Goal: Task Accomplishment & Management: Use online tool/utility

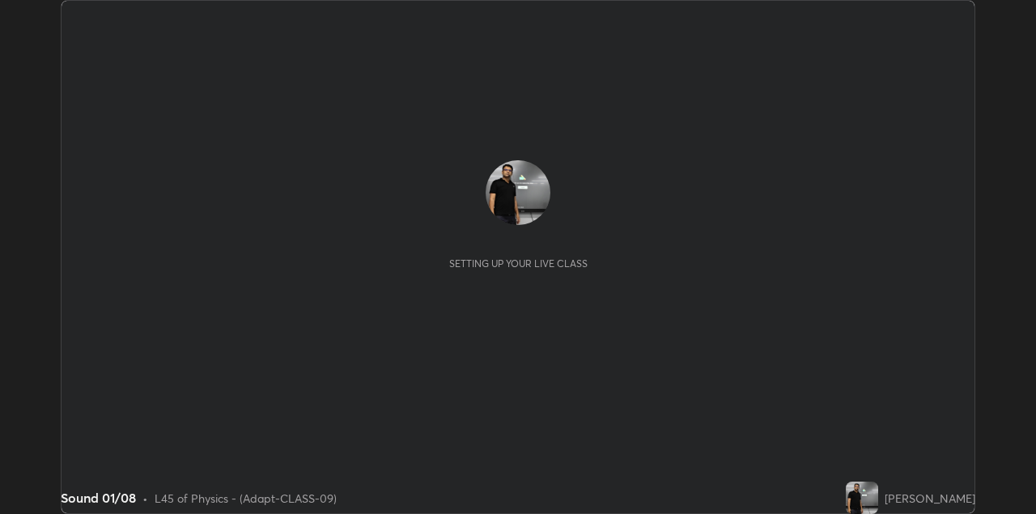
scroll to position [514, 1035]
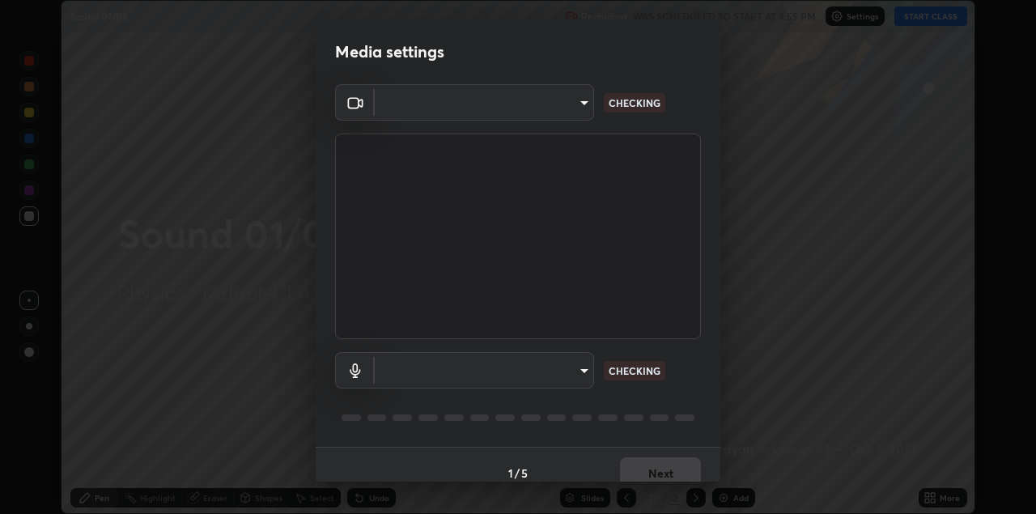
click at [557, 104] on body "Erase all Sound 01/08 Recording WAS SCHEDULED TO START AT 4:55 PM Settings STAR…" at bounding box center [518, 257] width 1036 height 514
type input "328e6f2585a3e25061caa5f7d933288efad2554777a51eb926c3b8af65148c91"
type input "8561d0645ec67383fa690b6bf58298da522add8bf1cd43f27a04a8968649231f"
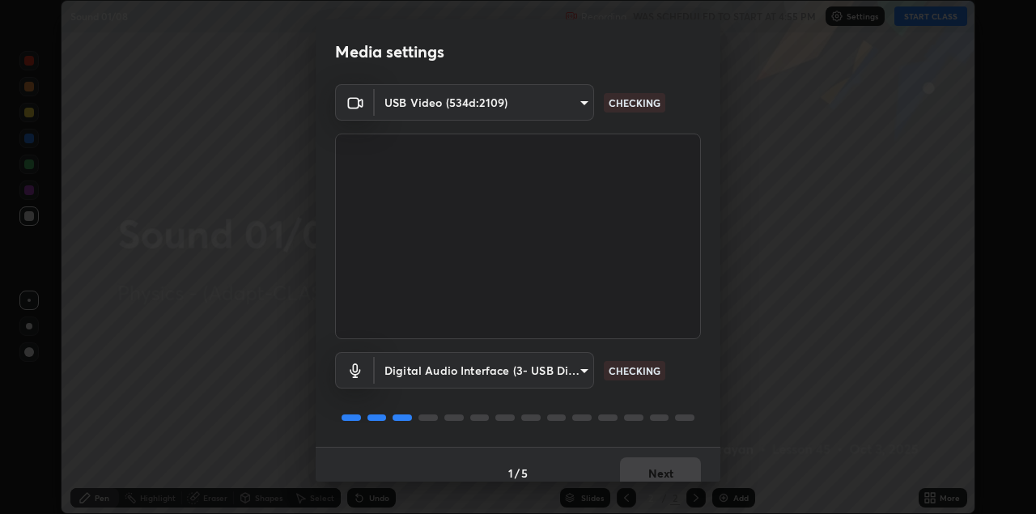
scroll to position [16, 0]
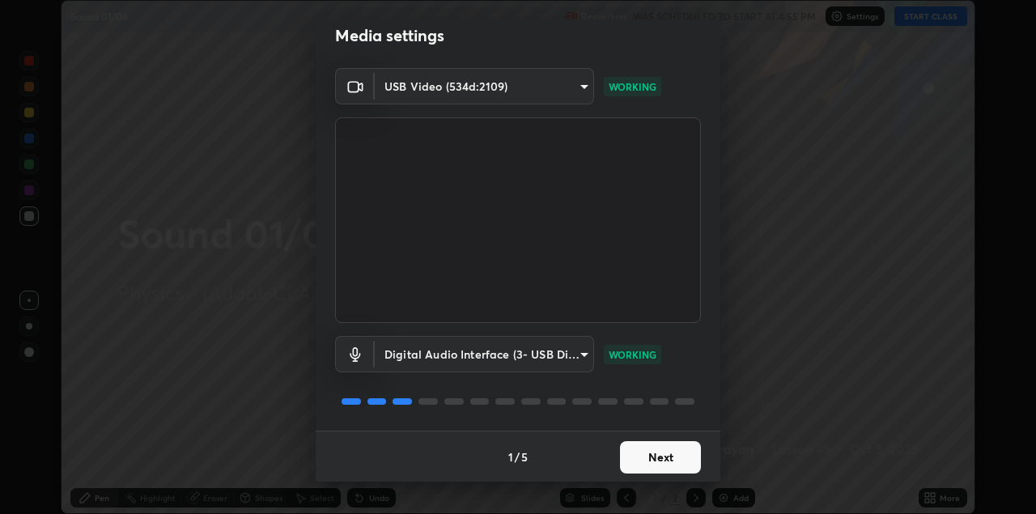
click at [646, 452] on button "Next" at bounding box center [660, 457] width 81 height 32
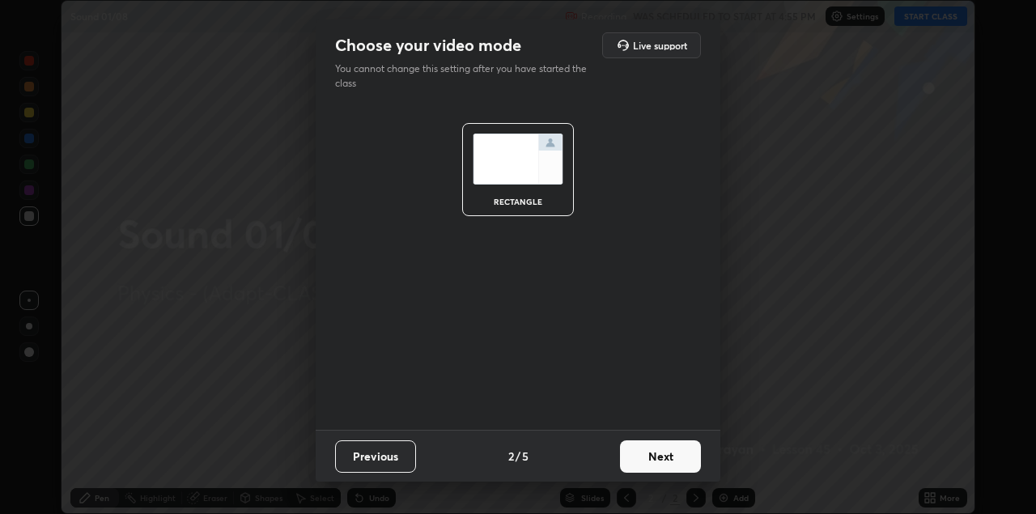
scroll to position [0, 0]
click at [664, 459] on button "Next" at bounding box center [660, 456] width 81 height 32
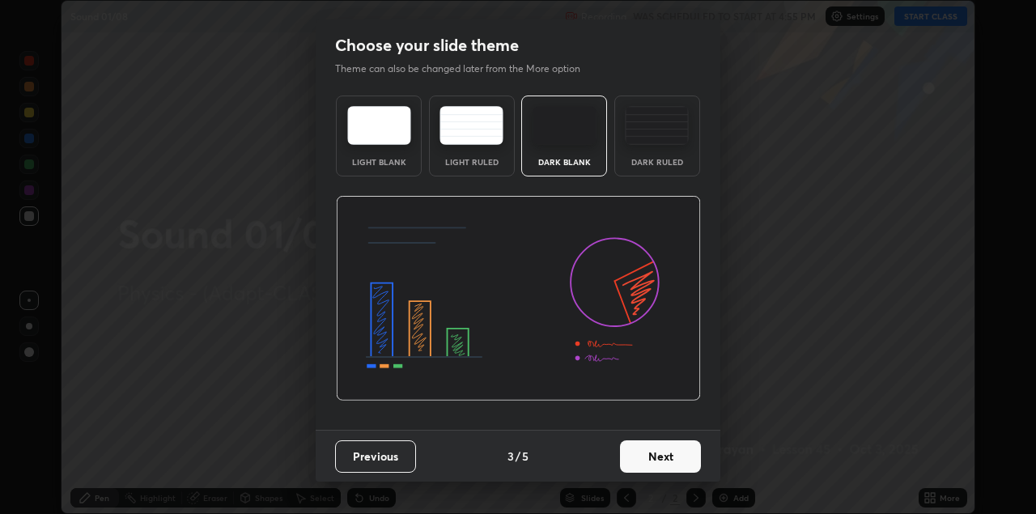
click at [677, 460] on button "Next" at bounding box center [660, 456] width 81 height 32
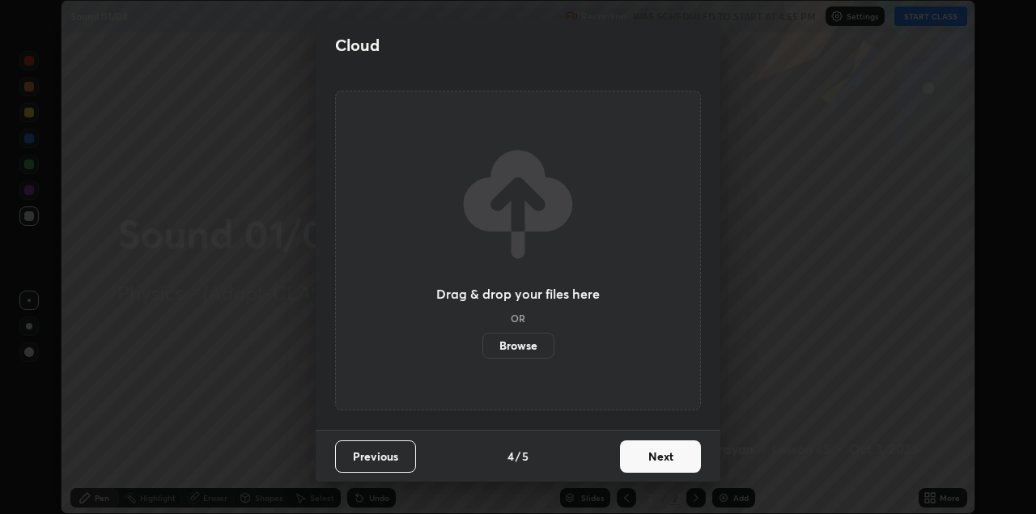
click at [697, 464] on button "Next" at bounding box center [660, 456] width 81 height 32
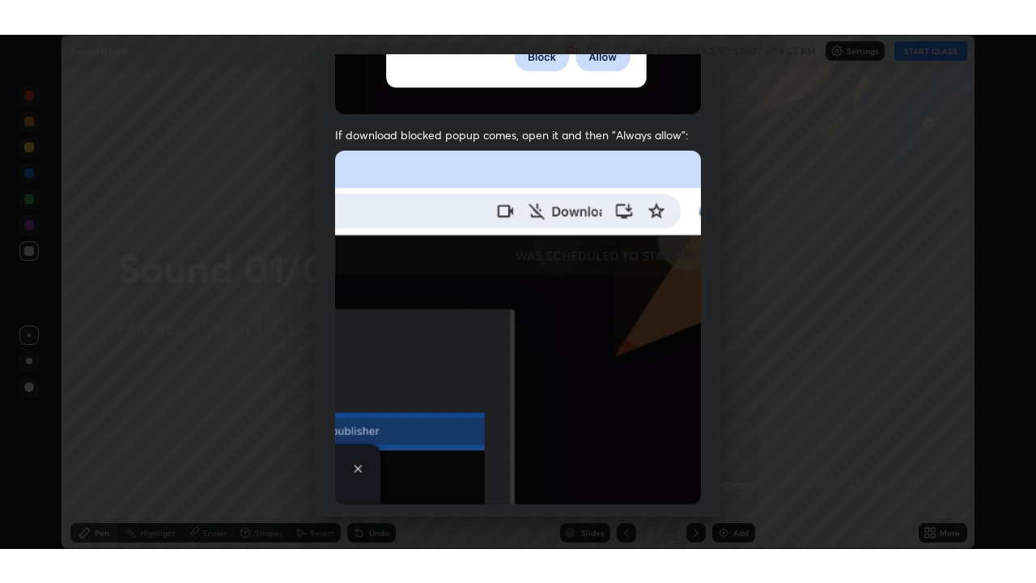
scroll to position [347, 0]
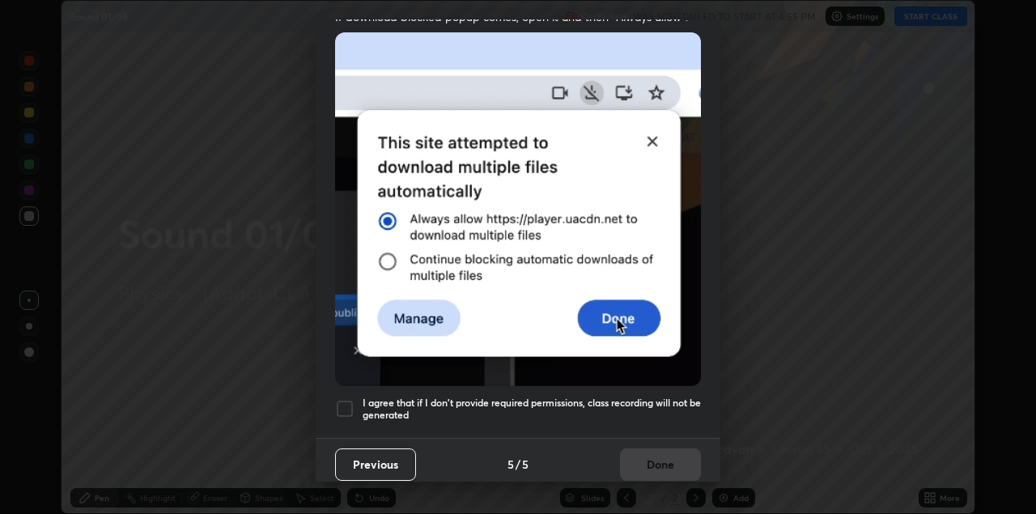
click at [350, 399] on div at bounding box center [344, 408] width 19 height 19
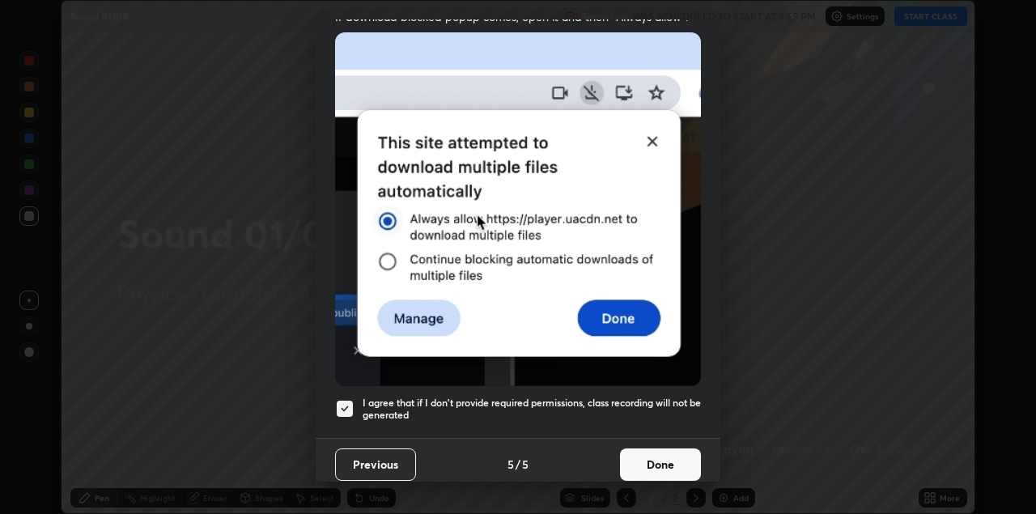
click at [656, 459] on button "Done" at bounding box center [660, 464] width 81 height 32
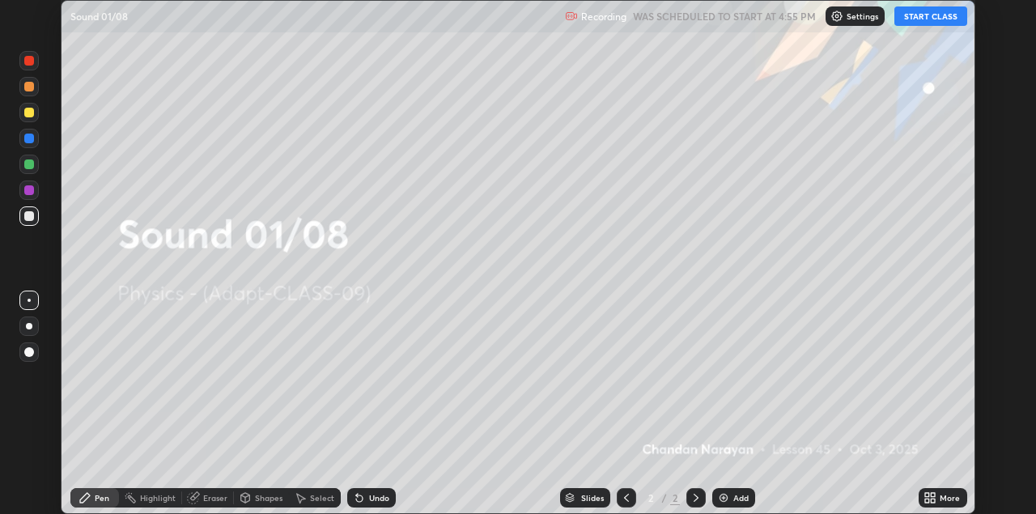
click at [926, 496] on icon at bounding box center [927, 495] width 4 height 4
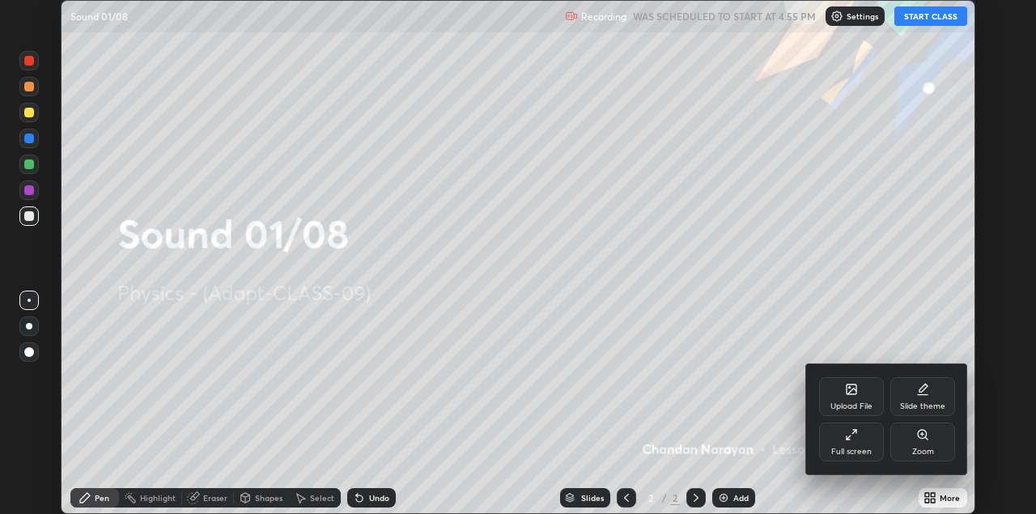
click at [843, 445] on div "Full screen" at bounding box center [851, 441] width 65 height 39
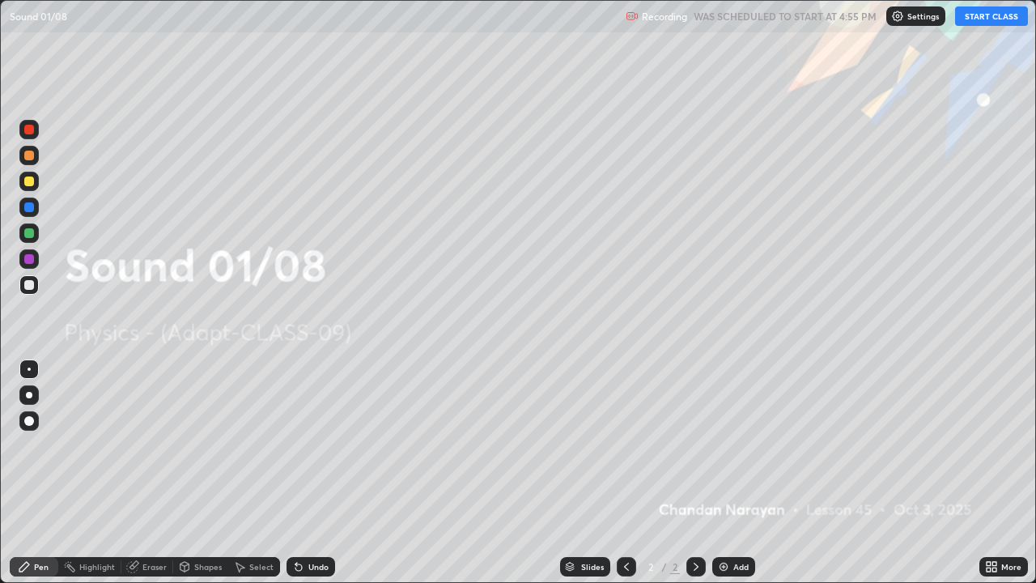
scroll to position [583, 1036]
click at [905, 19] on div "Settings" at bounding box center [915, 15] width 59 height 19
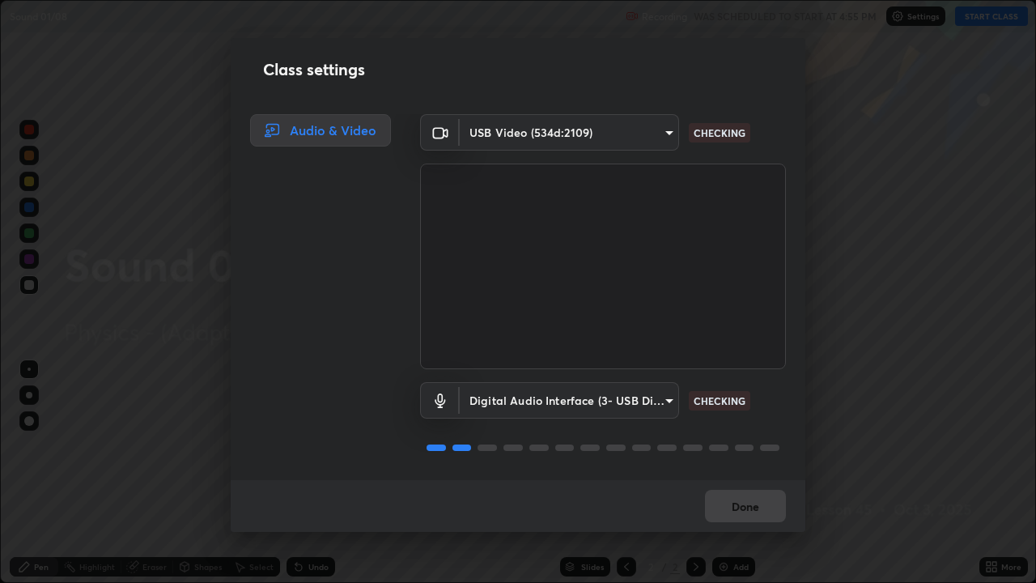
scroll to position [2, 0]
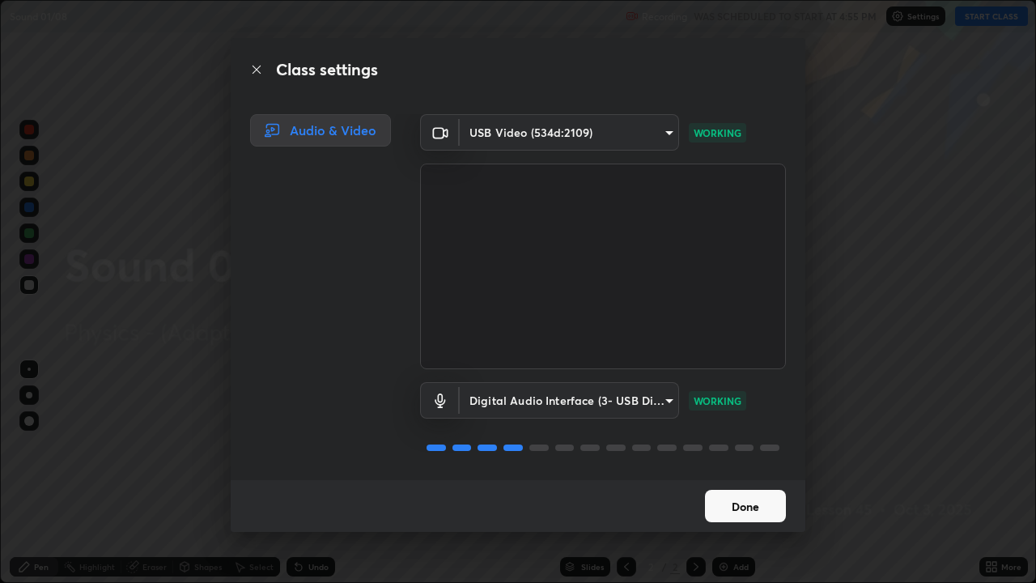
click at [741, 510] on button "Done" at bounding box center [745, 505] width 81 height 32
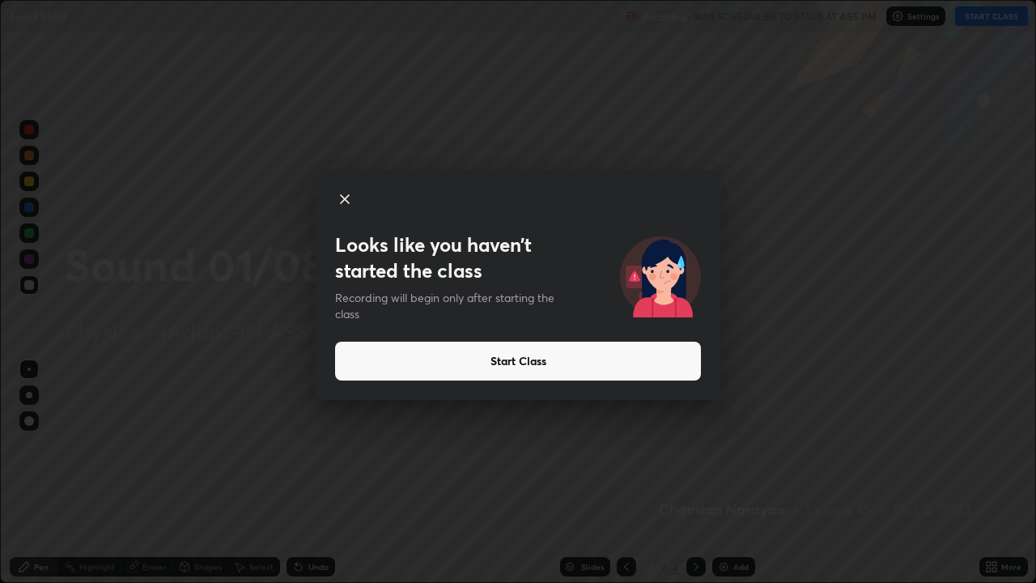
click at [398, 354] on button "Start Class" at bounding box center [518, 360] width 366 height 39
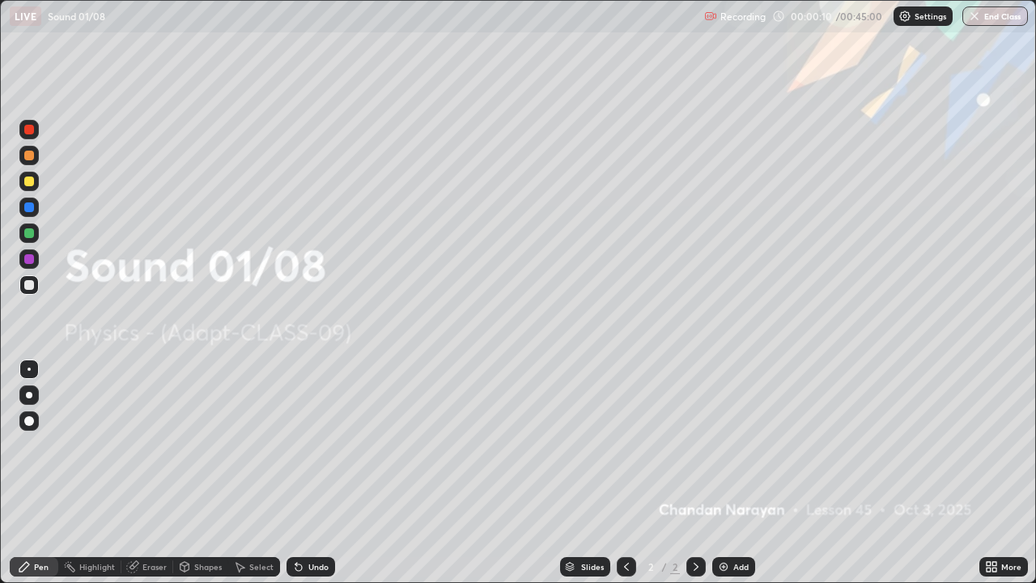
click at [722, 513] on img at bounding box center [723, 566] width 13 height 13
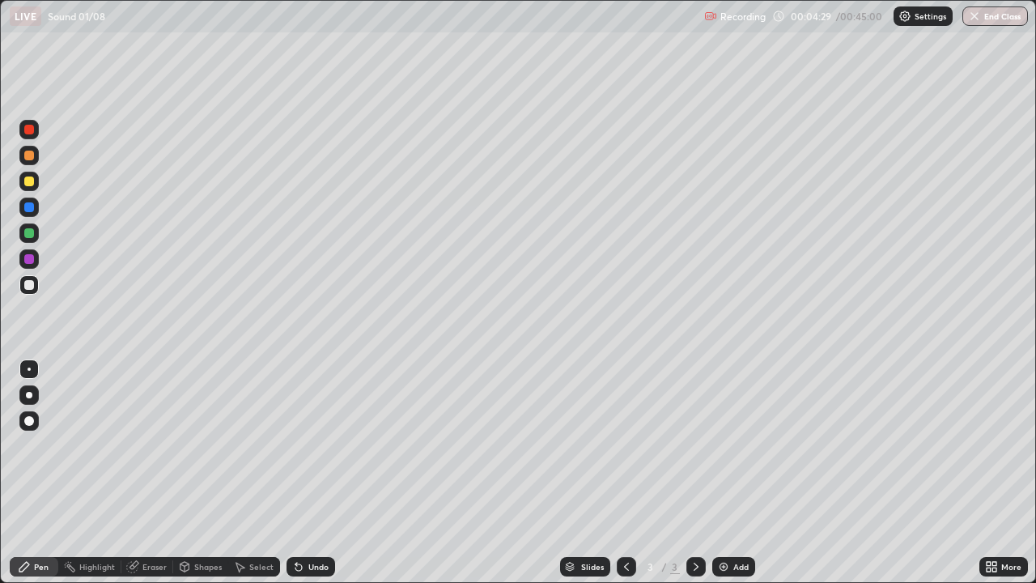
click at [31, 182] on div at bounding box center [29, 181] width 10 height 10
click at [306, 513] on div "Undo" at bounding box center [310, 566] width 49 height 19
click at [304, 513] on div "Undo" at bounding box center [310, 566] width 49 height 19
click at [308, 513] on div "Undo" at bounding box center [310, 566] width 49 height 19
click at [308, 513] on div "Undo" at bounding box center [318, 566] width 20 height 8
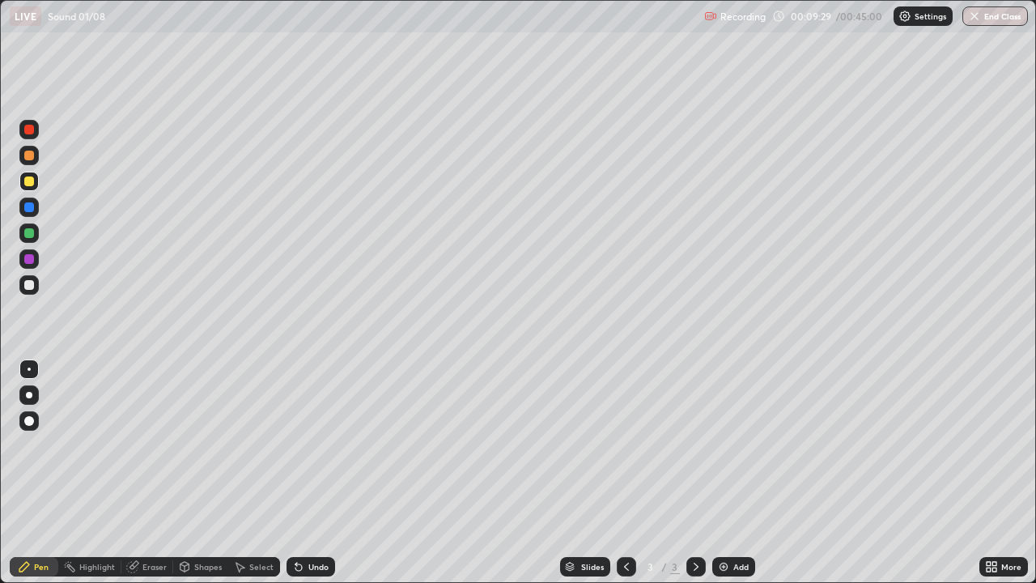
click at [723, 513] on div "Add" at bounding box center [733, 566] width 43 height 19
click at [195, 513] on div "Shapes" at bounding box center [208, 566] width 28 height 8
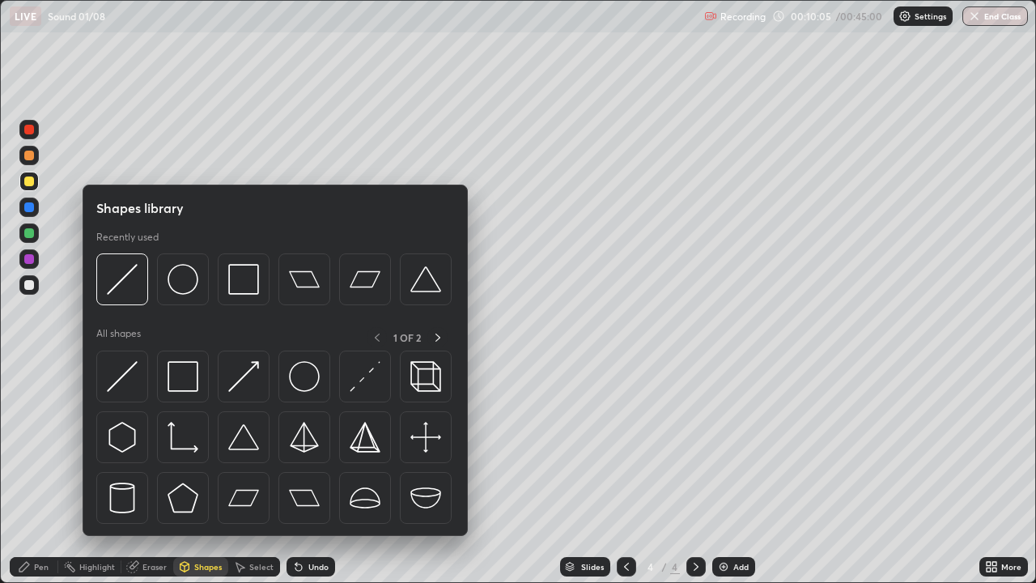
click at [152, 513] on div "Eraser" at bounding box center [154, 566] width 24 height 8
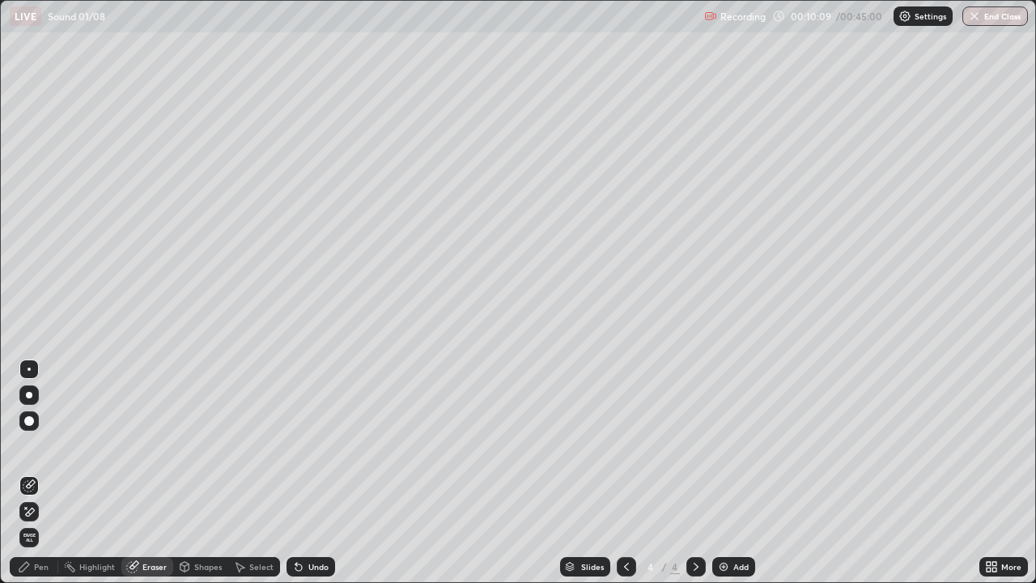
click at [43, 513] on div "Pen" at bounding box center [41, 566] width 15 height 8
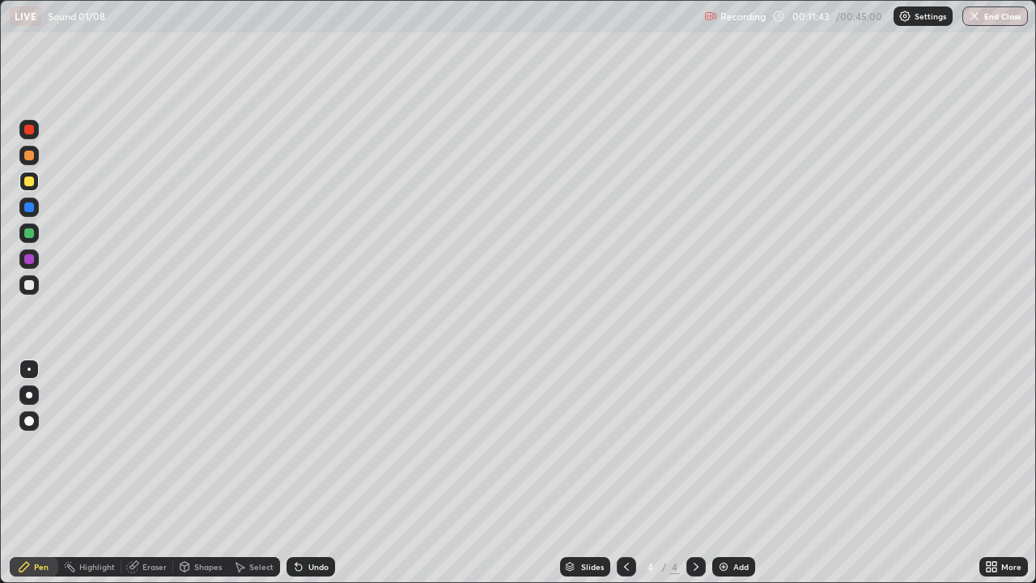
click at [28, 282] on div at bounding box center [29, 285] width 10 height 10
click at [737, 513] on div "Add" at bounding box center [740, 566] width 15 height 8
click at [152, 513] on div "Eraser" at bounding box center [154, 566] width 24 height 8
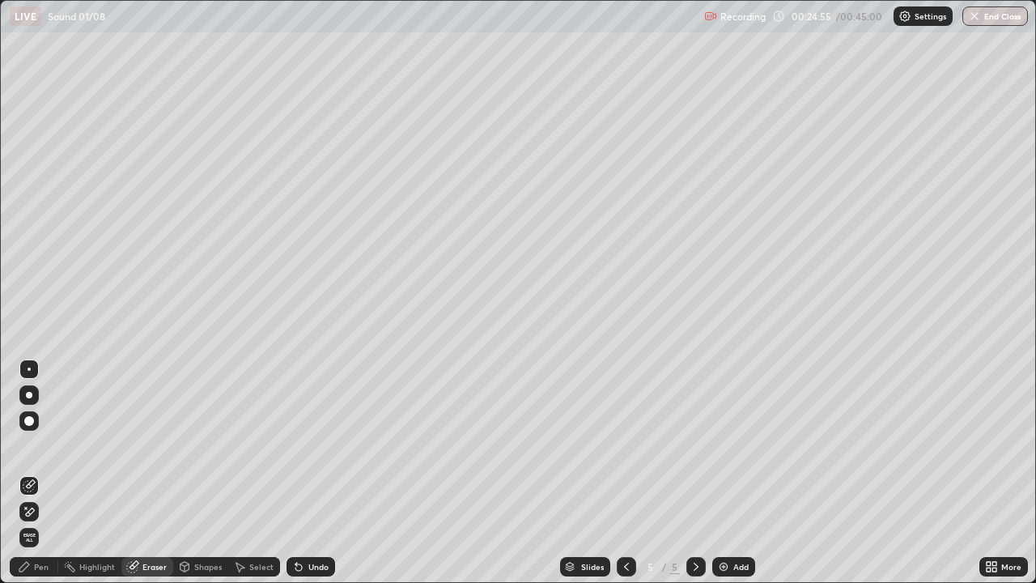
click at [723, 513] on img at bounding box center [723, 566] width 13 height 13
click at [42, 513] on div "Pen" at bounding box center [41, 566] width 15 height 8
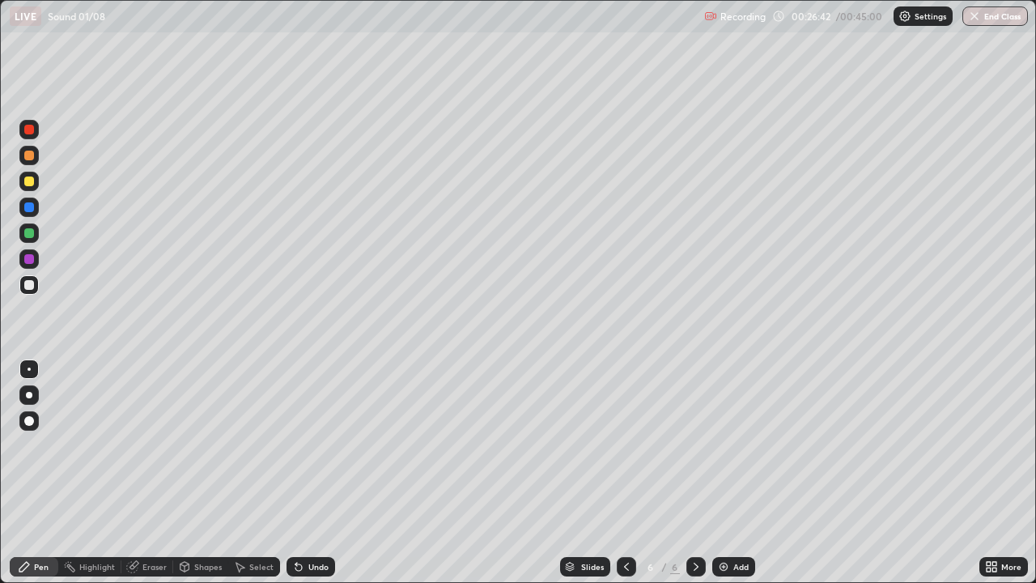
click at [21, 179] on div at bounding box center [28, 181] width 19 height 19
click at [30, 287] on div at bounding box center [29, 285] width 10 height 10
click at [27, 182] on div at bounding box center [29, 181] width 10 height 10
click at [23, 283] on div at bounding box center [28, 284] width 19 height 19
click at [316, 513] on div "Undo" at bounding box center [318, 566] width 20 height 8
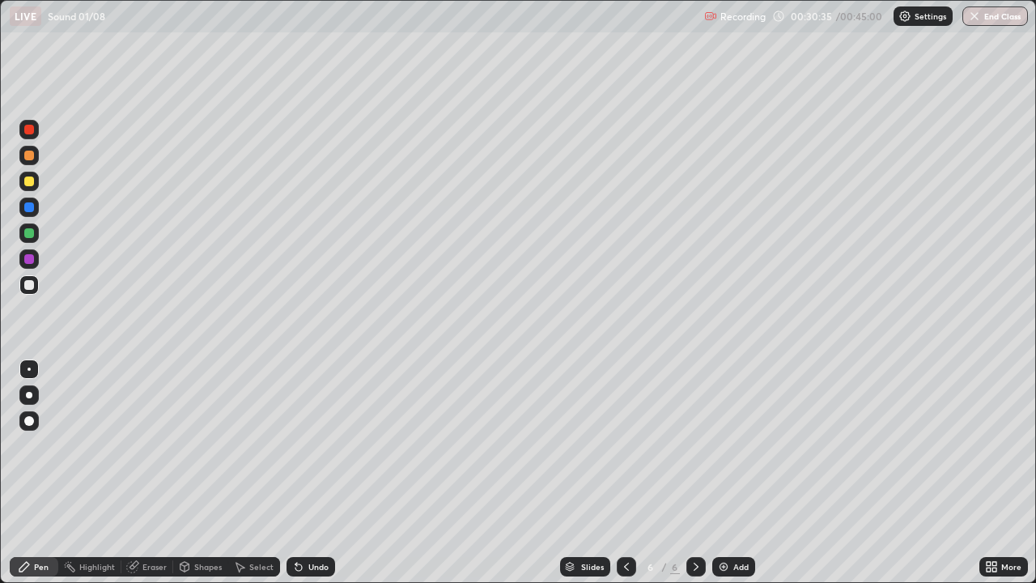
click at [308, 513] on div "Undo" at bounding box center [318, 566] width 20 height 8
click at [316, 513] on div "Undo" at bounding box center [318, 566] width 20 height 8
click at [731, 513] on div "Add" at bounding box center [733, 566] width 43 height 19
click at [303, 513] on div "Undo" at bounding box center [310, 566] width 49 height 19
click at [735, 513] on div "Add" at bounding box center [740, 566] width 15 height 8
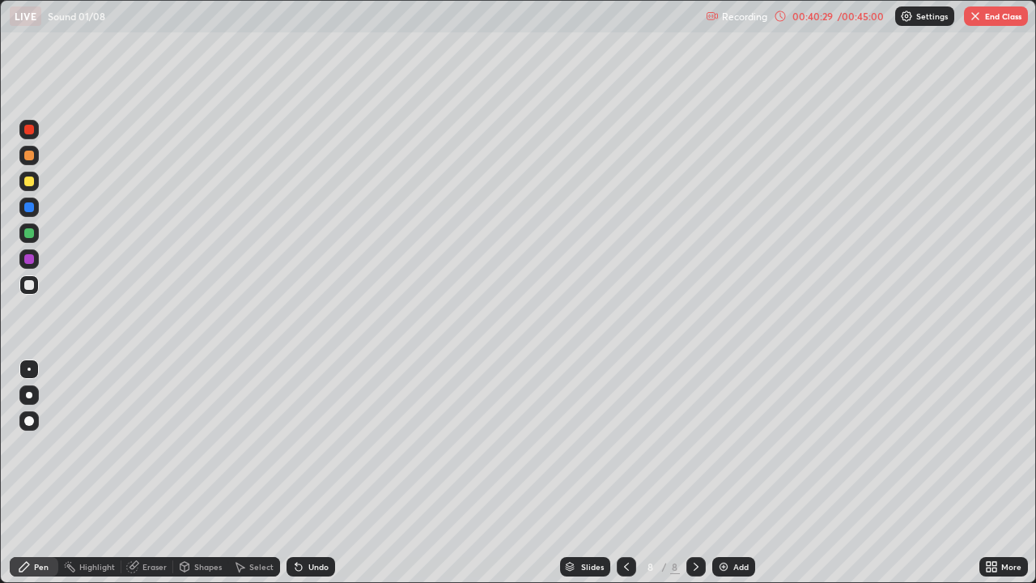
click at [205, 513] on div "Shapes" at bounding box center [200, 566] width 55 height 19
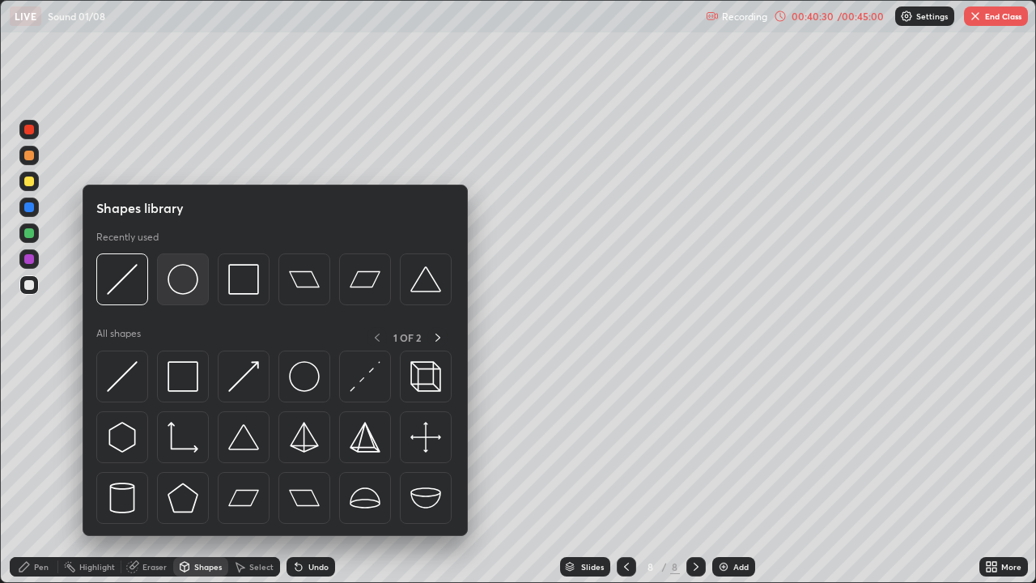
click at [180, 280] on img at bounding box center [182, 279] width 31 height 31
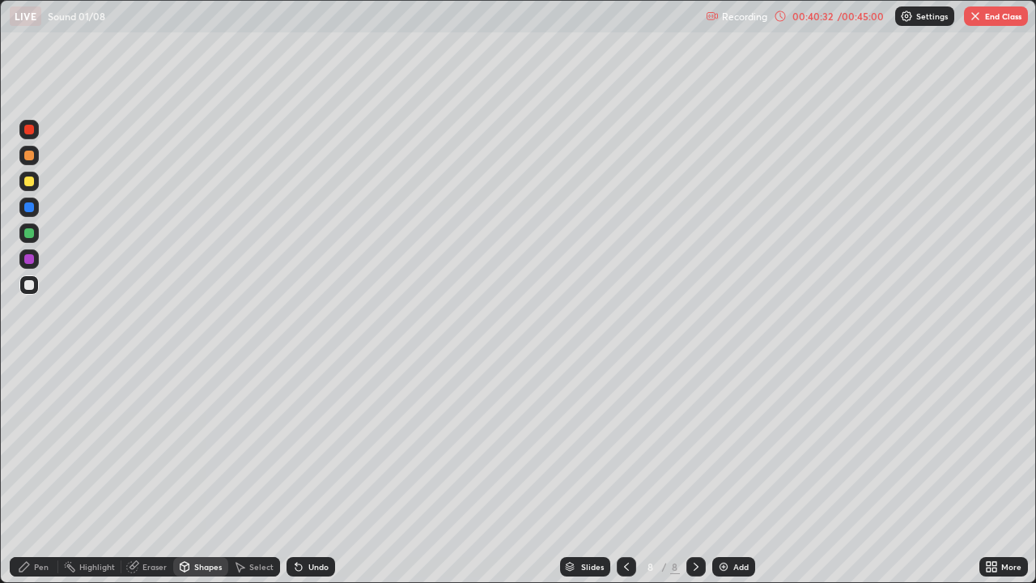
click at [42, 513] on div "Pen" at bounding box center [41, 566] width 15 height 8
click at [30, 128] on div at bounding box center [29, 130] width 10 height 10
click at [996, 14] on button "End Class" at bounding box center [996, 15] width 64 height 19
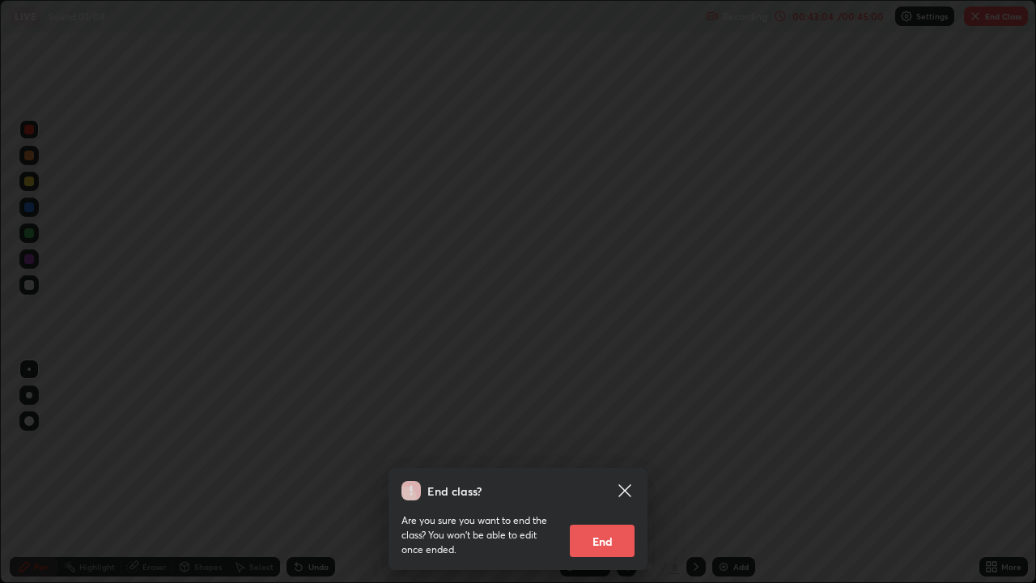
click at [612, 513] on button "End" at bounding box center [602, 540] width 65 height 32
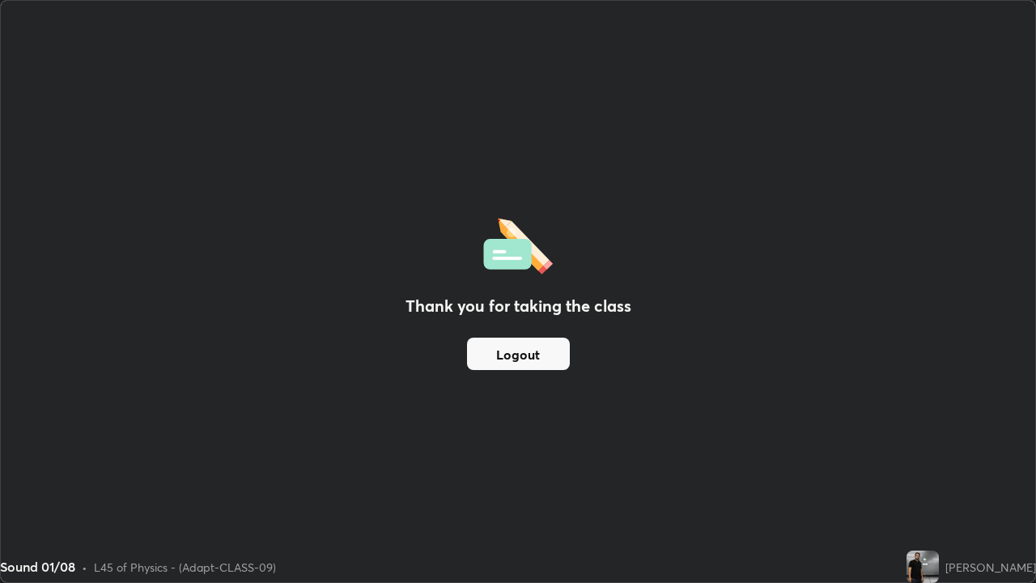
click at [530, 360] on button "Logout" at bounding box center [518, 353] width 103 height 32
